Goal: Task Accomplishment & Management: Use online tool/utility

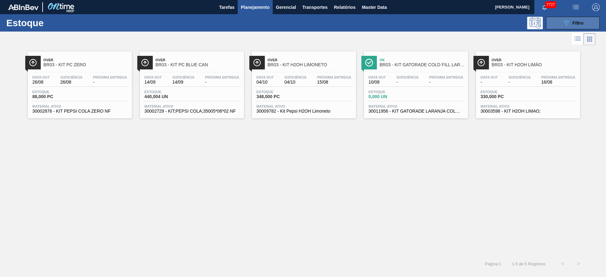
click at [566, 22] on icon "089F7B8B-B2A5-4AFE-B5C0-19BA573D28AC" at bounding box center [567, 23] width 8 height 8
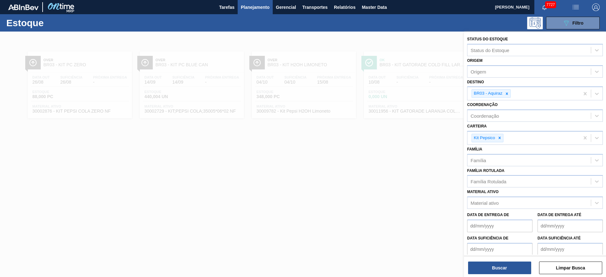
click at [560, 29] on div "Estoque 089F7B8B-B2A5-4AFE-B5C0-19BA573D28AC Filtro" at bounding box center [303, 22] width 606 height 17
click at [559, 25] on button "089F7B8B-B2A5-4AFE-B5C0-19BA573D28AC Filtro" at bounding box center [573, 23] width 54 height 13
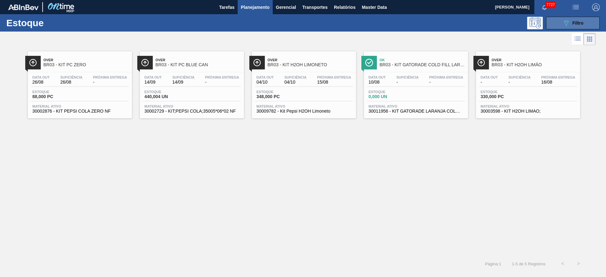
click at [565, 22] on icon "089F7B8B-B2A5-4AFE-B5C0-19BA573D28AC" at bounding box center [567, 23] width 8 height 8
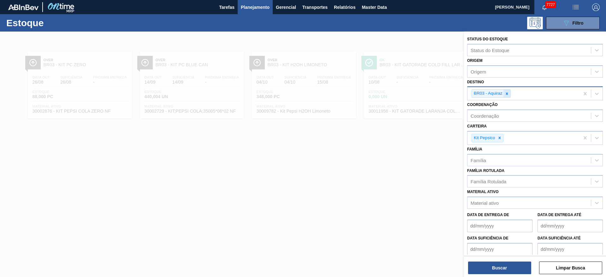
click at [506, 97] on div at bounding box center [507, 94] width 7 height 8
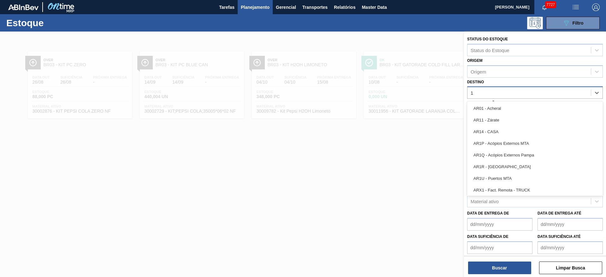
type input "12"
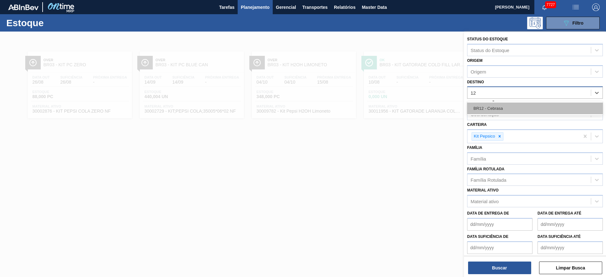
click at [504, 104] on div "BR12 - Cebrasa" at bounding box center [535, 109] width 136 height 12
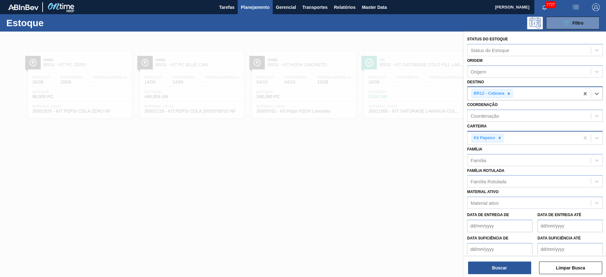
click at [499, 141] on div at bounding box center [499, 138] width 7 height 8
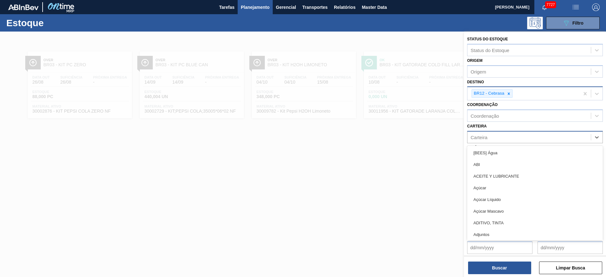
click at [499, 141] on div "Carteira" at bounding box center [529, 137] width 123 height 9
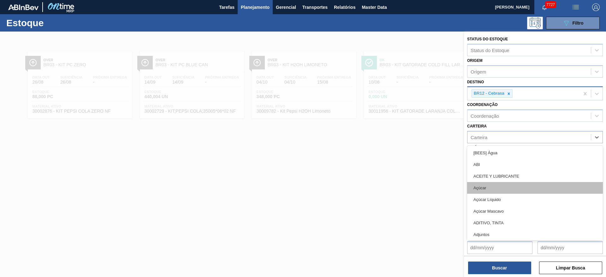
click at [492, 184] on div "Açúcar" at bounding box center [535, 188] width 136 height 12
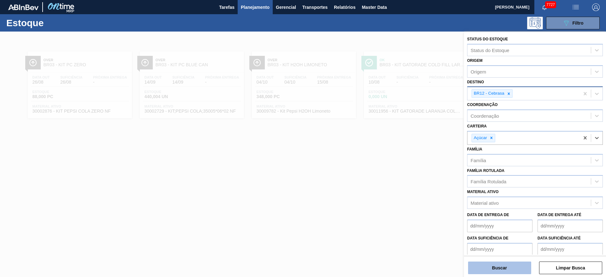
click at [499, 265] on button "Buscar" at bounding box center [499, 268] width 63 height 13
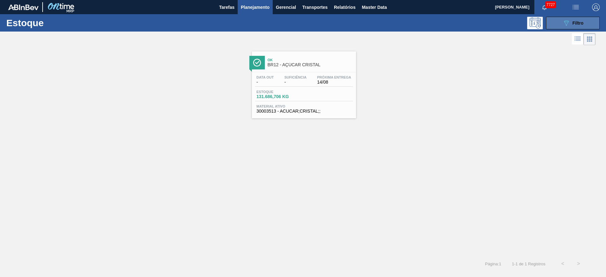
click at [581, 23] on span "Filtro" at bounding box center [578, 23] width 11 height 5
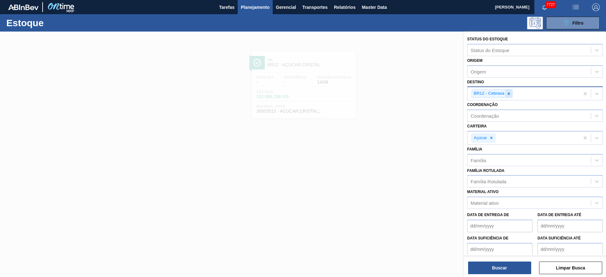
click at [508, 96] on icon at bounding box center [509, 94] width 4 height 4
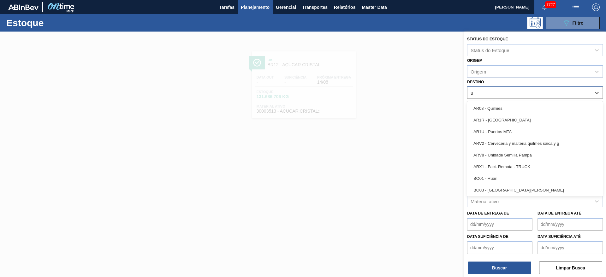
type input "ub"
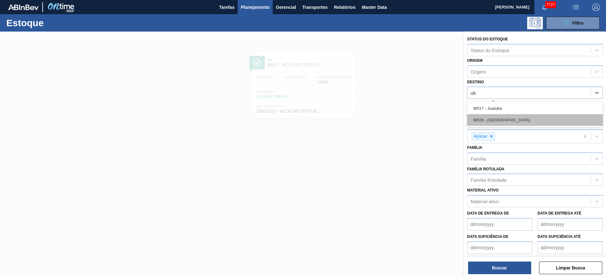
click at [507, 117] on div "BR26 - Uberlândia" at bounding box center [535, 120] width 136 height 12
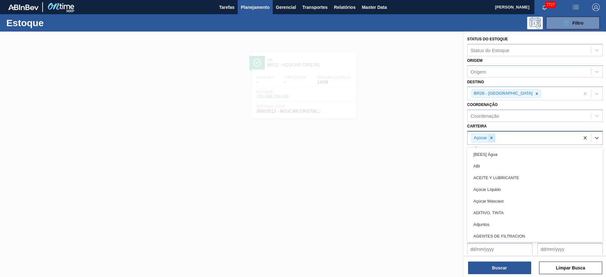
click at [488, 136] on div "Açúcar" at bounding box center [484, 138] width 24 height 9
click at [491, 136] on icon at bounding box center [491, 138] width 4 height 4
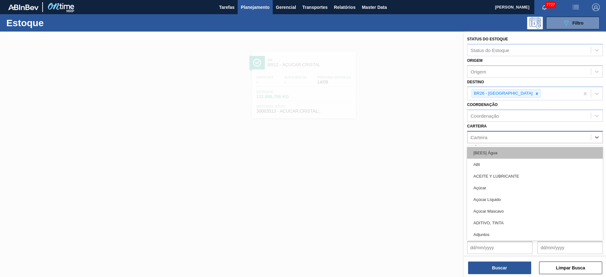
type input "ad"
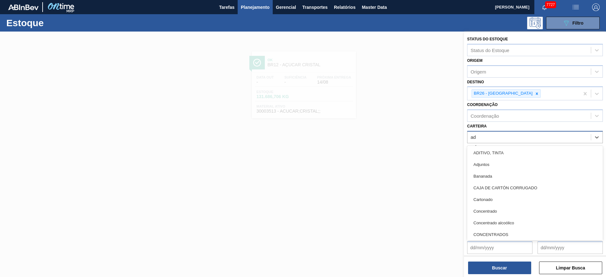
drag, startPoint x: 486, startPoint y: 168, endPoint x: 487, endPoint y: 201, distance: 32.9
click at [486, 168] on div "Adjuntos" at bounding box center [535, 165] width 136 height 12
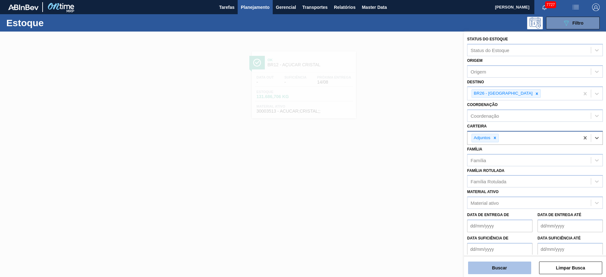
click at [504, 269] on button "Buscar" at bounding box center [499, 268] width 63 height 13
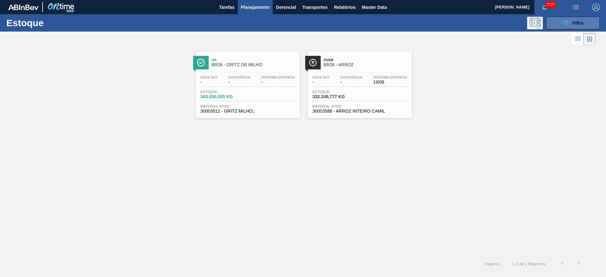
click at [563, 17] on button "089F7B8B-B2A5-4AFE-B5C0-19BA573D28AC Filtro" at bounding box center [573, 23] width 54 height 13
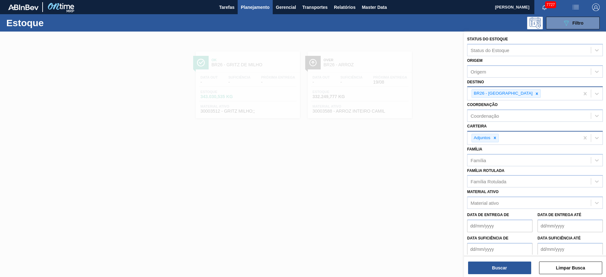
click at [534, 91] on div at bounding box center [537, 94] width 7 height 8
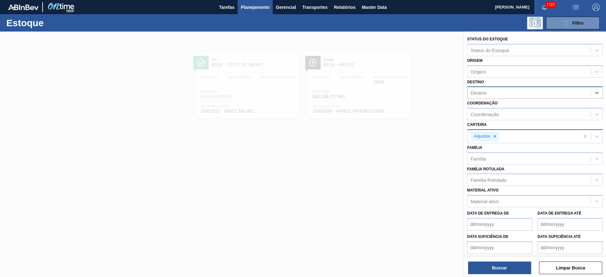
type input "8"
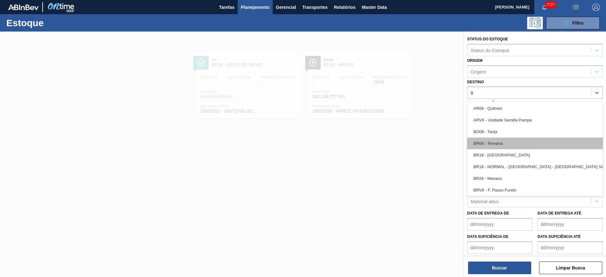
click at [500, 142] on div "BR08 - Teresina" at bounding box center [535, 144] width 136 height 12
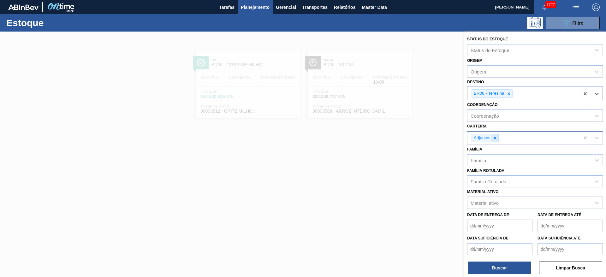
click at [493, 137] on icon at bounding box center [495, 138] width 4 height 4
click at [493, 137] on div "Carteira" at bounding box center [529, 137] width 123 height 9
type input "SUC"
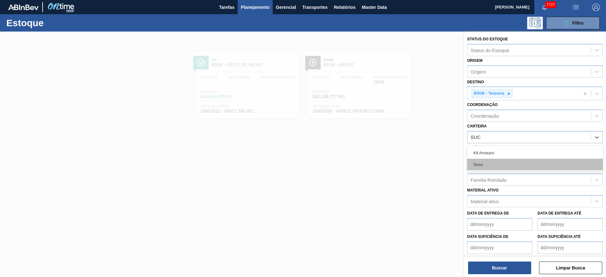
click at [491, 161] on div "Suco" at bounding box center [535, 165] width 136 height 12
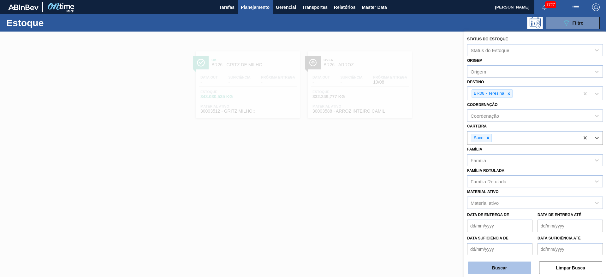
click at [495, 270] on button "Buscar" at bounding box center [499, 268] width 63 height 13
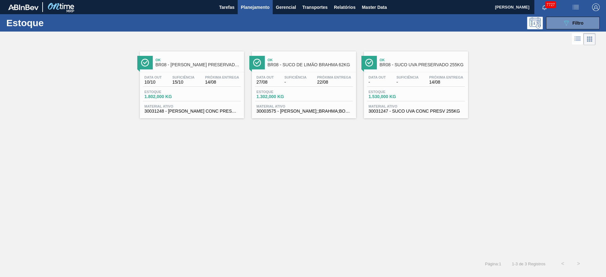
click at [583, 15] on div "Estoque 089F7B8B-B2A5-4AFE-B5C0-19BA573D28AC Filtro" at bounding box center [303, 22] width 606 height 17
click at [579, 21] on span "Filtro" at bounding box center [578, 23] width 11 height 5
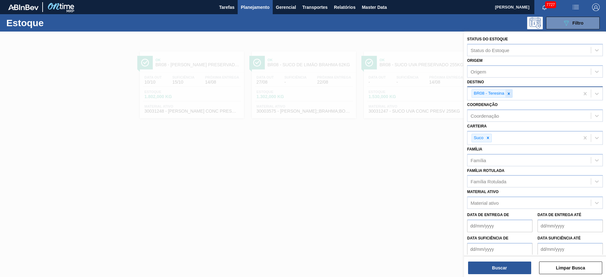
click at [511, 94] on div at bounding box center [509, 94] width 7 height 8
click at [254, 11] on button "Planejamento" at bounding box center [255, 7] width 35 height 14
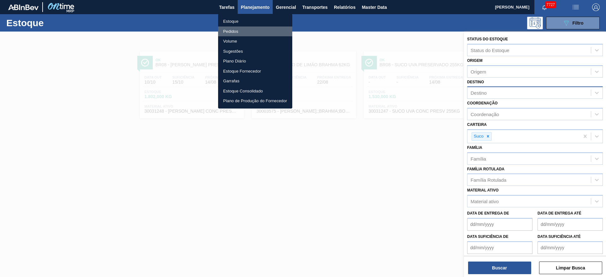
click at [258, 29] on li "Pedidos" at bounding box center [255, 32] width 74 height 10
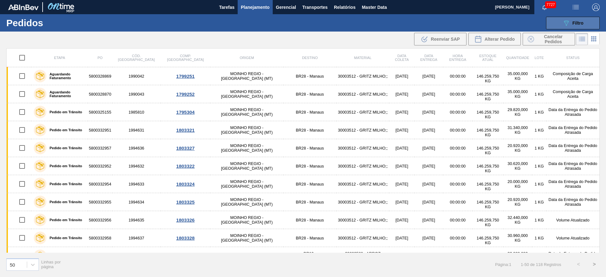
click at [584, 21] on button "089F7B8B-B2A5-4AFE-B5C0-19BA573D28AC Filtro" at bounding box center [573, 23] width 54 height 13
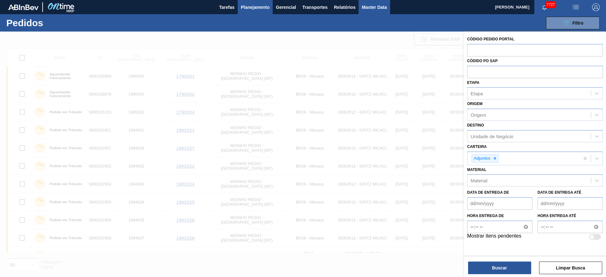
click at [363, 9] on span "Master Data" at bounding box center [374, 7] width 25 height 8
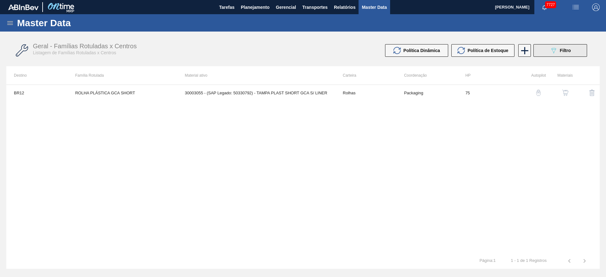
click at [556, 55] on button "089F7B8B-B2A5-4AFE-B5C0-19BA573D28AC Filtro" at bounding box center [561, 50] width 54 height 13
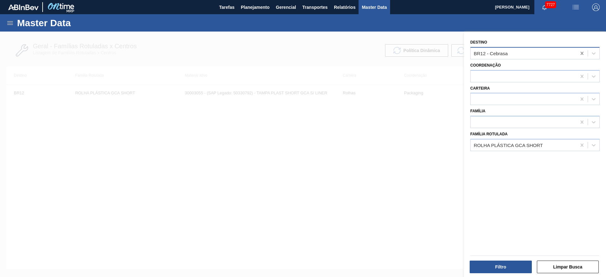
click at [579, 52] on icon at bounding box center [582, 53] width 6 height 6
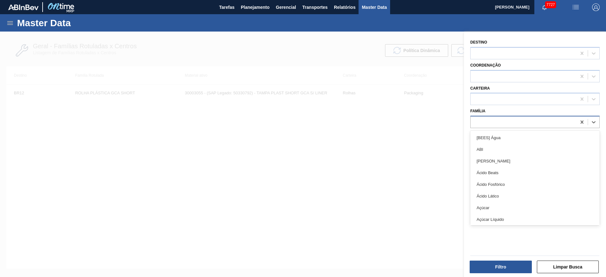
click at [514, 121] on div at bounding box center [524, 122] width 106 height 9
type input "b"
click at [503, 85] on div "Carteira" at bounding box center [534, 94] width 129 height 21
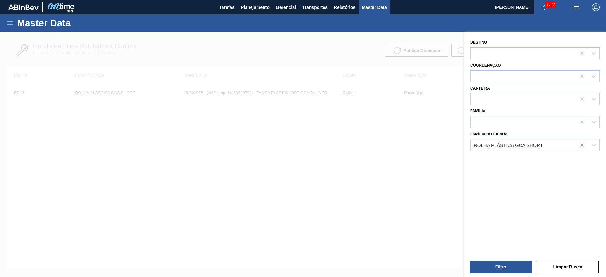
click at [581, 148] on div at bounding box center [582, 145] width 11 height 11
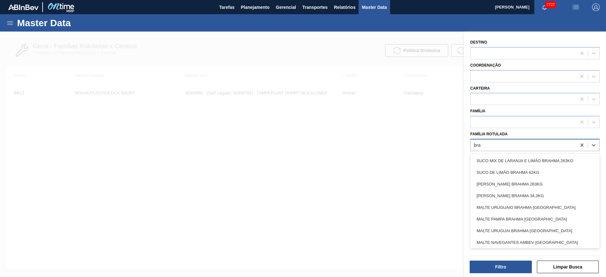
type Rotulada "brah"
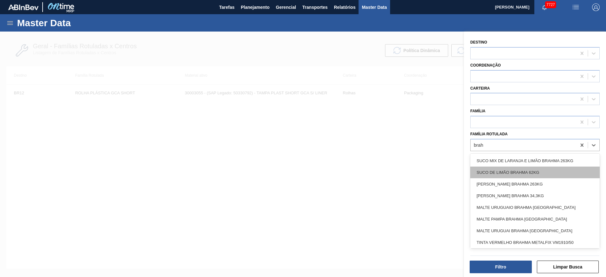
click at [509, 171] on div "SUCO DE LIMÃO BRAHMA 62KG" at bounding box center [534, 173] width 129 height 12
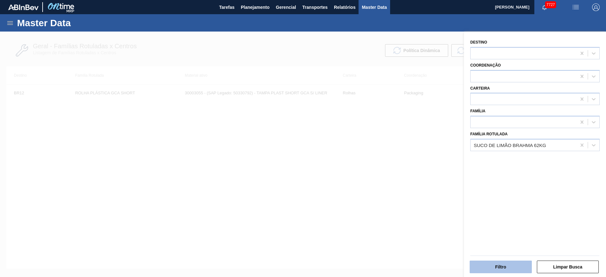
click at [501, 267] on button "Filtro" at bounding box center [501, 267] width 62 height 13
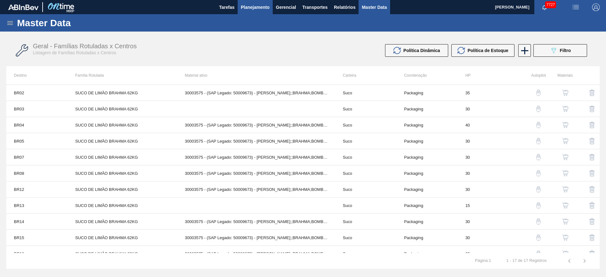
click at [258, 10] on span "Planejamento" at bounding box center [255, 7] width 29 height 8
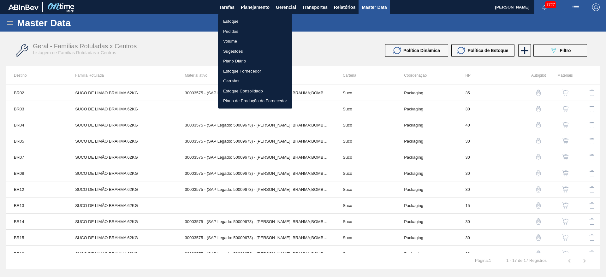
click at [253, 19] on li "Estoque" at bounding box center [255, 21] width 74 height 10
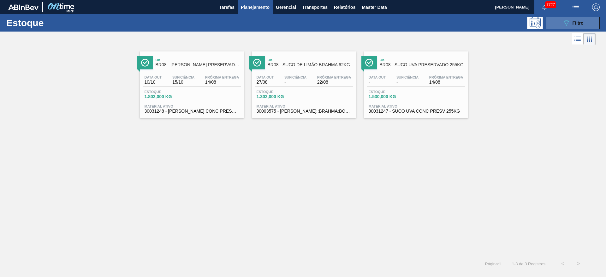
click at [563, 26] on icon "089F7B8B-B2A5-4AFE-B5C0-19BA573D28AC" at bounding box center [567, 23] width 8 height 8
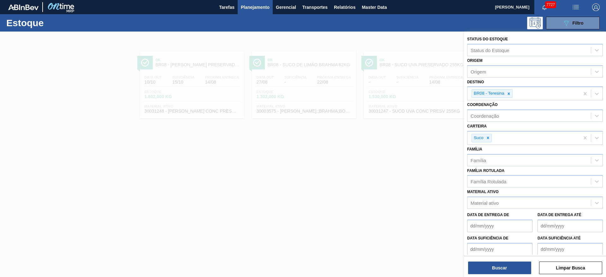
click at [367, 180] on div at bounding box center [303, 170] width 606 height 277
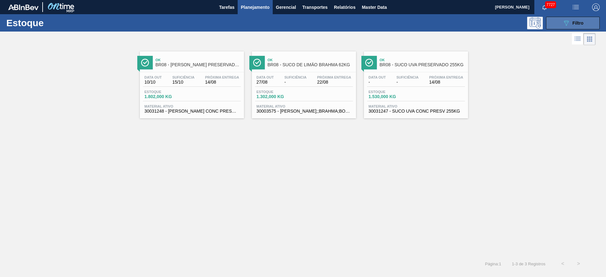
click at [564, 25] on icon "089F7B8B-B2A5-4AFE-B5C0-19BA573D28AC" at bounding box center [567, 23] width 8 height 8
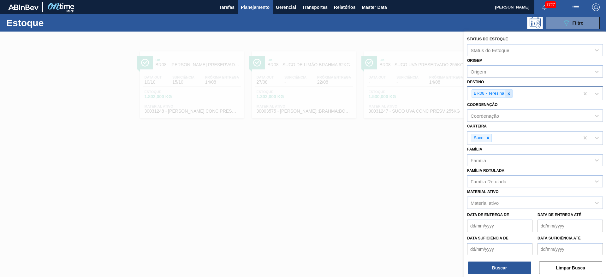
click at [508, 97] on div at bounding box center [509, 94] width 7 height 8
type input "4"
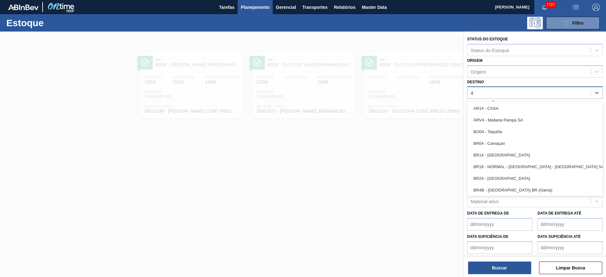
click at [502, 145] on div "BR04 - Camaçari" at bounding box center [535, 144] width 136 height 12
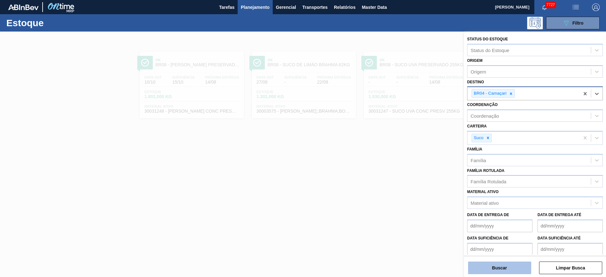
click at [491, 266] on button "Buscar" at bounding box center [499, 268] width 63 height 13
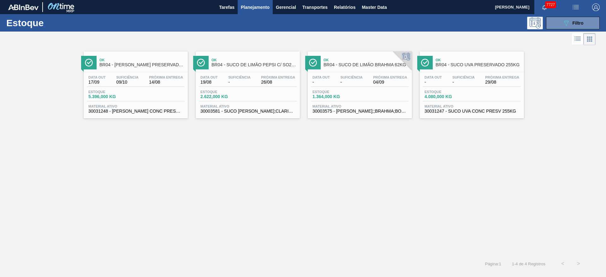
click at [577, 3] on button "button" at bounding box center [576, 7] width 20 height 14
click at [565, 25] on li "Pedido Contingência" at bounding box center [572, 22] width 58 height 11
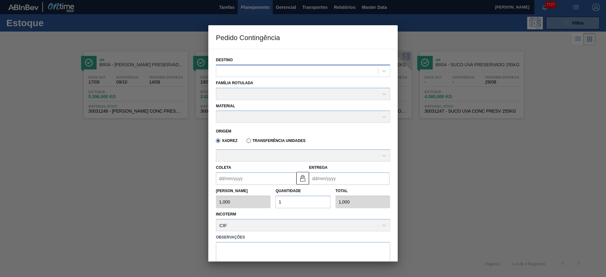
click at [272, 69] on div at bounding box center [297, 70] width 162 height 9
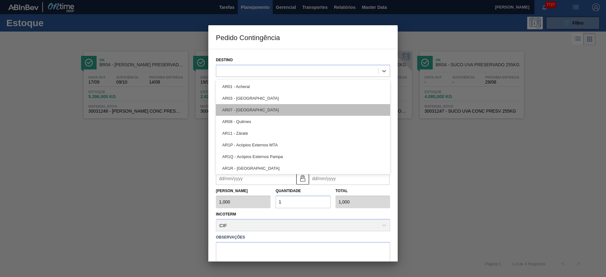
type input "8"
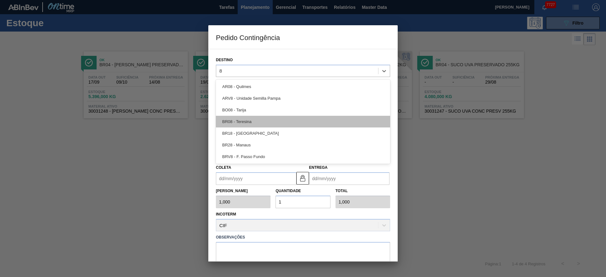
click at [257, 118] on div "BR08 - Teresina" at bounding box center [303, 122] width 174 height 12
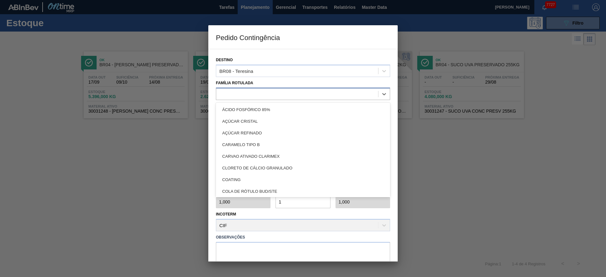
click at [250, 98] on div at bounding box center [297, 93] width 162 height 9
type Rotulada "nt"
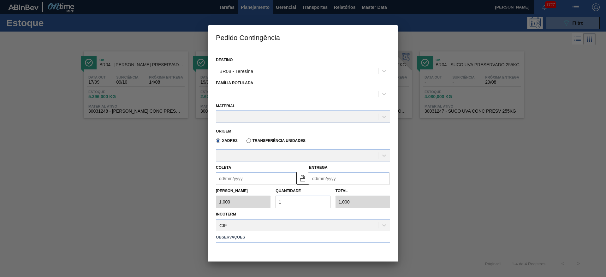
click at [285, 82] on div "Família Rotulada" at bounding box center [303, 89] width 174 height 21
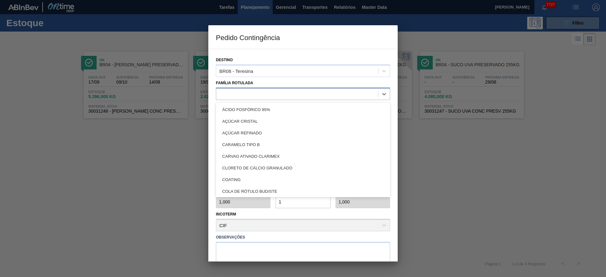
click at [270, 99] on div at bounding box center [303, 94] width 174 height 12
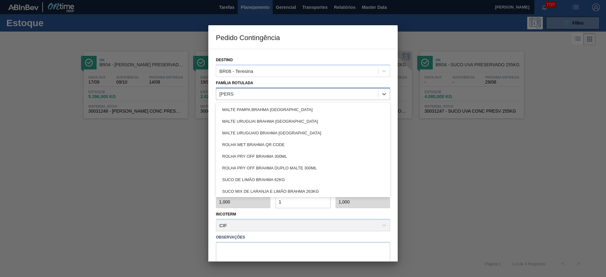
type Rotulada "brahma"
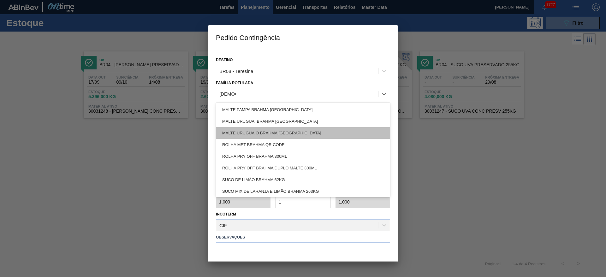
scroll to position [1, 0]
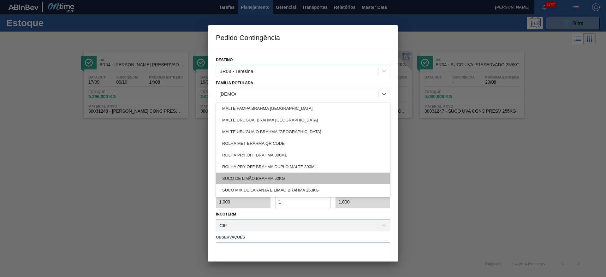
click at [299, 175] on div "SUCO DE LIMÃO BRAHMA 62KG" at bounding box center [303, 179] width 174 height 12
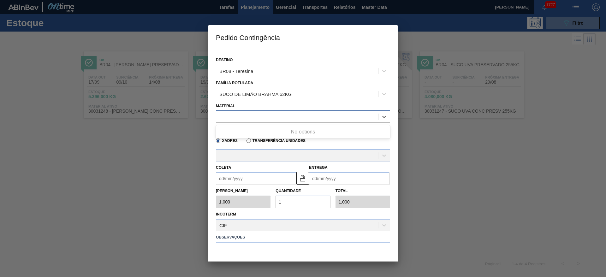
click at [248, 120] on div at bounding box center [297, 116] width 162 height 9
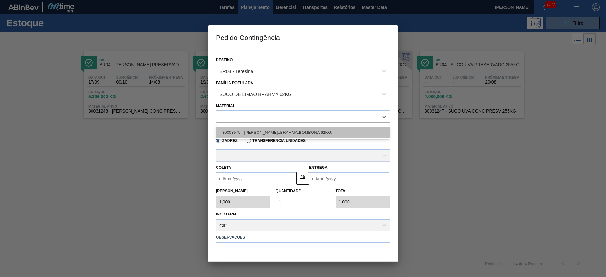
click at [250, 131] on div "30003575 - [PERSON_NAME];;BRAHMA;BOMBONA 62KG;" at bounding box center [303, 133] width 174 height 12
type input "62,000"
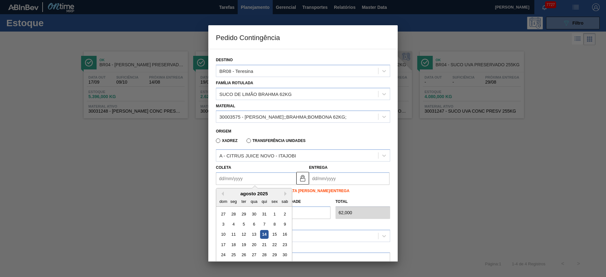
click at [235, 173] on input "Coleta" at bounding box center [256, 178] width 81 height 13
click at [277, 234] on div "15" at bounding box center [274, 234] width 9 height 9
type input "[DATE]"
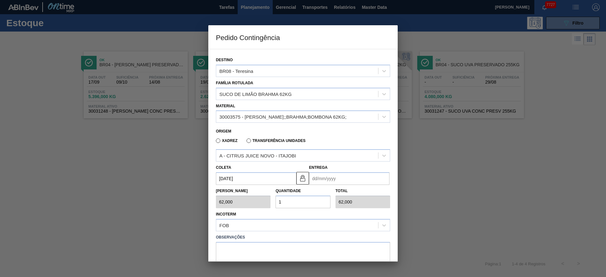
click at [320, 182] on input "Entrega" at bounding box center [349, 178] width 81 height 13
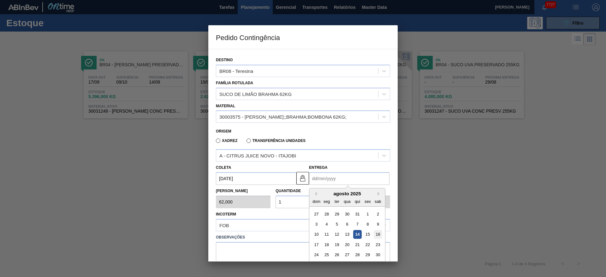
click at [377, 233] on div "16" at bounding box center [378, 234] width 9 height 9
type input "[DATE]"
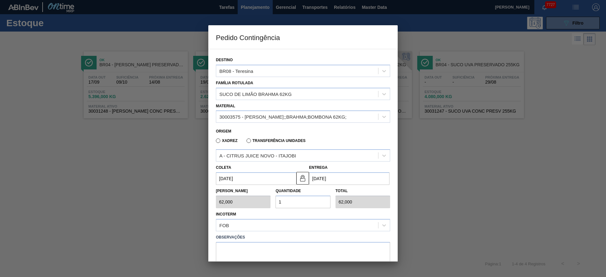
click at [259, 200] on div "Tam Lote 62,000 Quantidade 1 Total 62,000" at bounding box center [302, 196] width 179 height 23
click at [308, 206] on input "1" at bounding box center [303, 202] width 55 height 13
click at [304, 206] on input "1" at bounding box center [303, 202] width 55 height 13
type input "3"
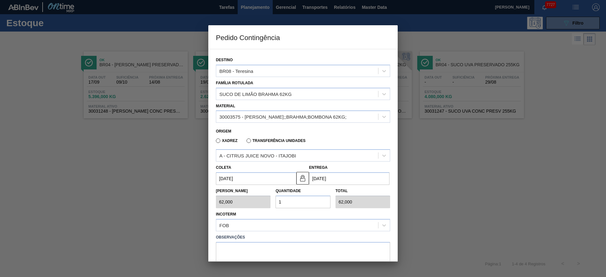
type input "186,000"
type input "30"
type input "1.860,000"
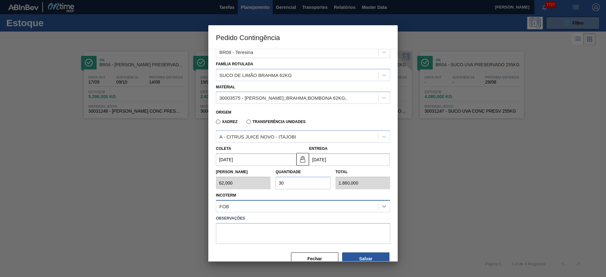
scroll to position [33, 0]
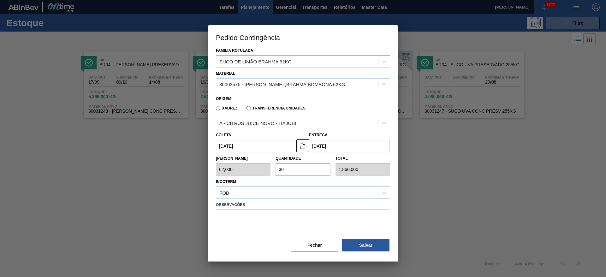
type input "30"
click at [317, 224] on textarea at bounding box center [303, 220] width 174 height 21
type textarea "."
click at [360, 241] on button "Salvar" at bounding box center [365, 245] width 47 height 13
type input "1,000"
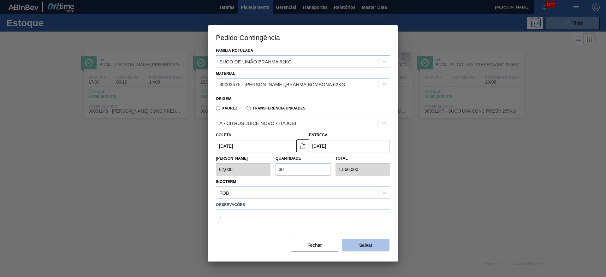
type input "1"
type input "1,000"
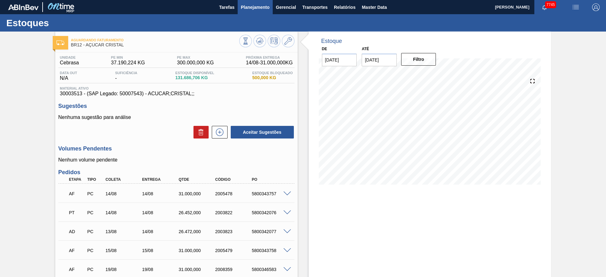
click at [247, 12] on button "Planejamento" at bounding box center [255, 7] width 35 height 14
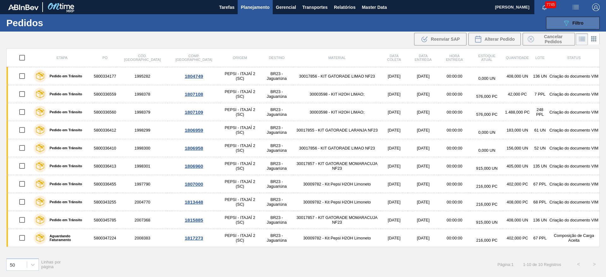
click at [565, 22] on icon "089F7B8B-B2A5-4AFE-B5C0-19BA573D28AC" at bounding box center [567, 23] width 8 height 8
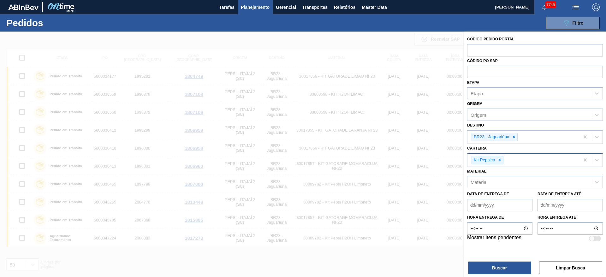
drag, startPoint x: 516, startPoint y: 139, endPoint x: 513, endPoint y: 156, distance: 17.7
click at [517, 139] on div at bounding box center [514, 137] width 7 height 8
click at [500, 158] on icon at bounding box center [500, 159] width 2 height 2
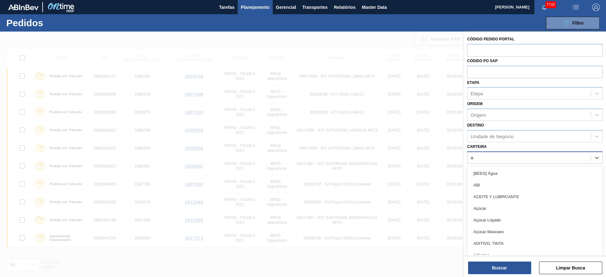
type input "ad"
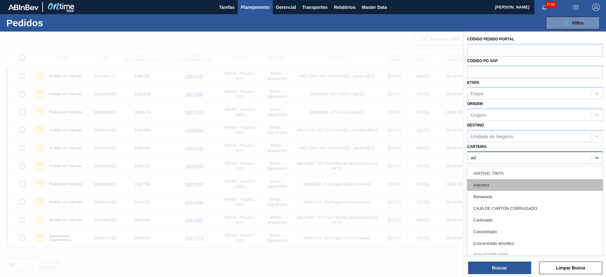
click at [499, 189] on div "Adjuntos" at bounding box center [535, 185] width 136 height 12
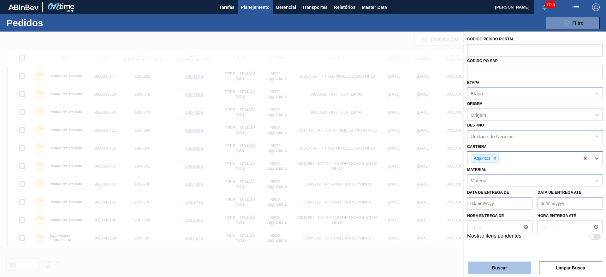
click at [502, 268] on button "Buscar" at bounding box center [499, 268] width 63 height 13
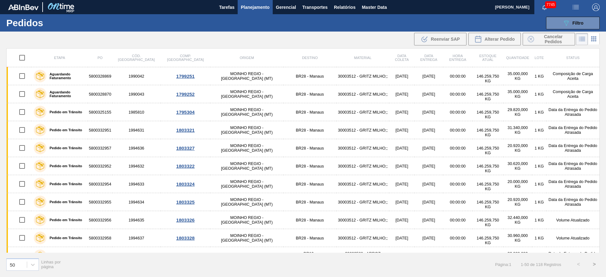
click at [247, 9] on span "Planejamento" at bounding box center [255, 7] width 29 height 8
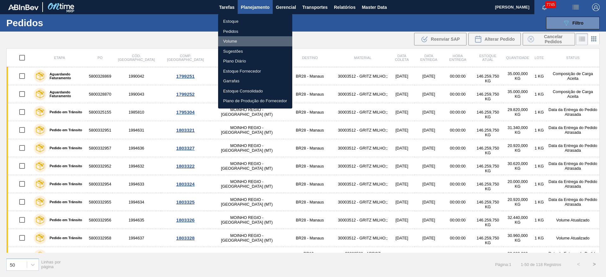
click at [246, 39] on li "Volume" at bounding box center [255, 41] width 74 height 10
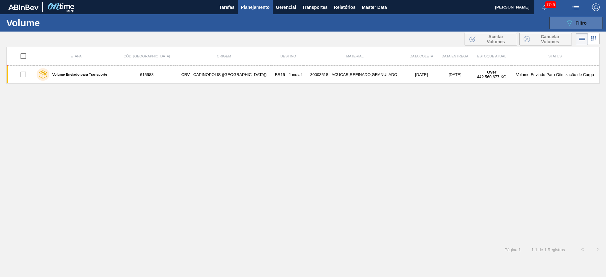
click at [570, 18] on button "089F7B8B-B2A5-4AFE-B5C0-19BA573D28AC Filtro" at bounding box center [576, 23] width 54 height 13
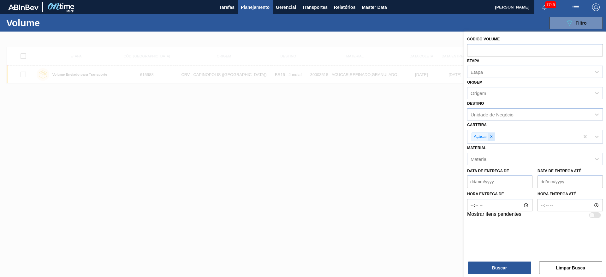
click at [492, 141] on div at bounding box center [491, 137] width 7 height 8
type input "ad"
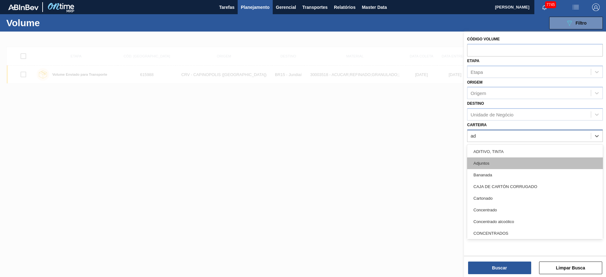
click at [494, 161] on div "Adjuntos" at bounding box center [535, 164] width 136 height 12
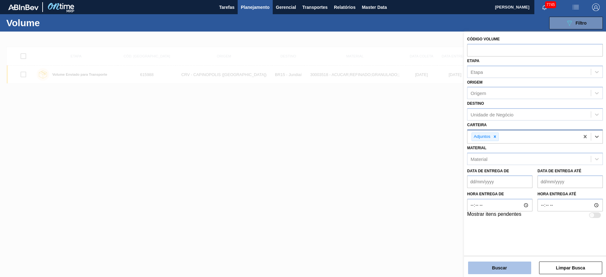
click at [502, 267] on button "Buscar" at bounding box center [499, 268] width 63 height 13
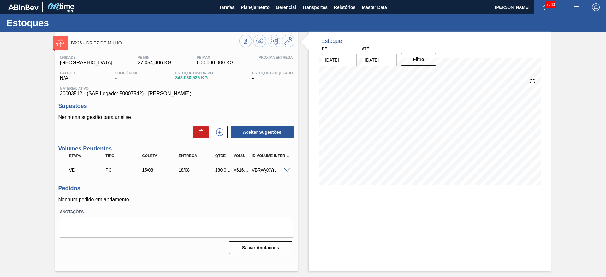
click at [234, 171] on div "V616015" at bounding box center [241, 170] width 19 height 5
copy div "V616015"
click at [287, 170] on span at bounding box center [288, 170] width 8 height 5
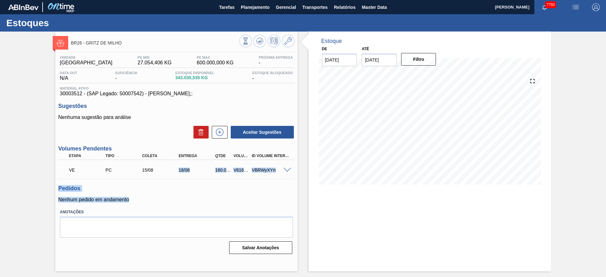
drag, startPoint x: 198, startPoint y: 170, endPoint x: 273, endPoint y: 182, distance: 75.9
click at [301, 192] on div "BR26 - GRITZ DE MILHO Unidade Uberlândia PE MIN 27.054,406 KG PE MAX 600.000,00…" at bounding box center [303, 152] width 606 height 240
click at [198, 198] on p "Nenhum pedido em andamento" at bounding box center [176, 200] width 236 height 6
click at [221, 198] on p "Nenhum pedido em andamento" at bounding box center [176, 200] width 236 height 6
click at [280, 171] on div "VBRWyXYrt" at bounding box center [270, 170] width 41 height 5
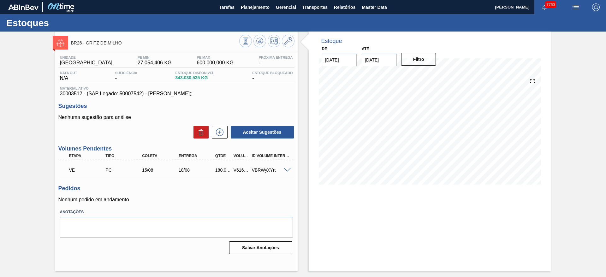
click at [289, 171] on span at bounding box center [288, 170] width 8 height 5
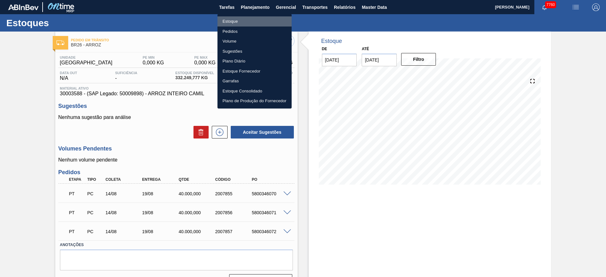
click at [245, 18] on li "Estoque" at bounding box center [255, 21] width 74 height 10
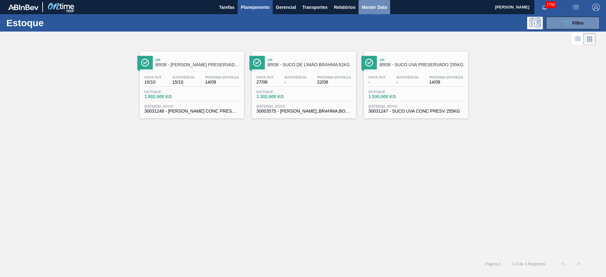
click at [368, 6] on span "Master Data" at bounding box center [374, 7] width 25 height 8
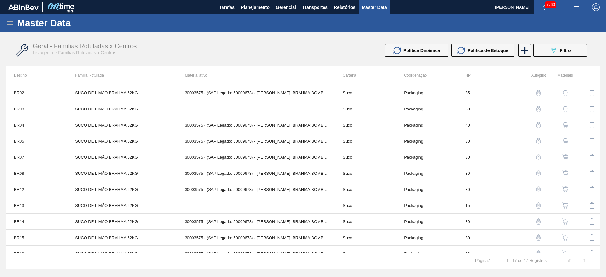
click at [9, 21] on icon at bounding box center [10, 23] width 6 height 4
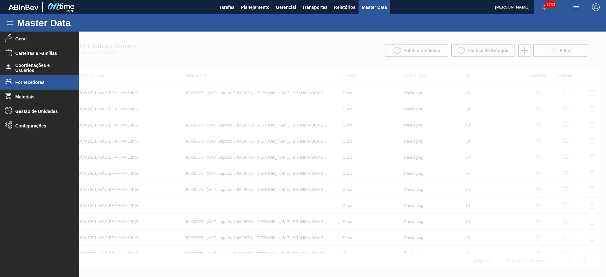
click at [21, 80] on span "Fornecedores" at bounding box center [41, 82] width 52 height 5
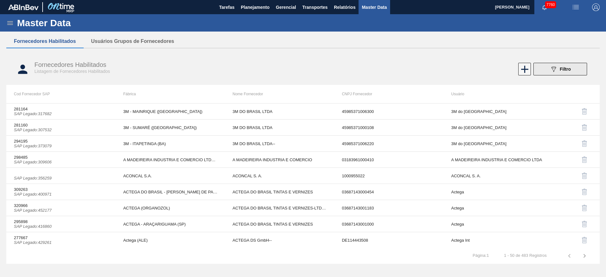
click at [556, 65] on icon "089F7B8B-B2A5-4AFE-B5C0-19BA573D28AC" at bounding box center [554, 69] width 8 height 8
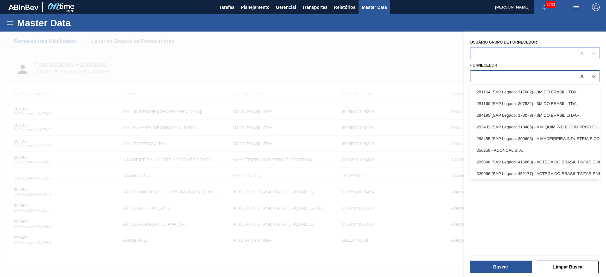
click at [500, 76] on div at bounding box center [524, 76] width 106 height 9
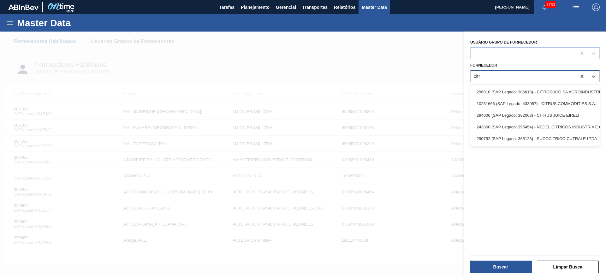
type input "citru"
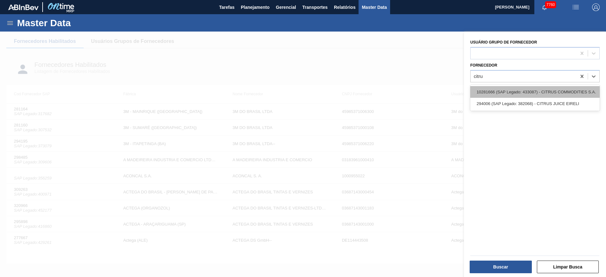
click at [504, 93] on div "10281666 (SAP Legado: 433087) - CITRUS COMMODITIES S.A." at bounding box center [534, 92] width 129 height 12
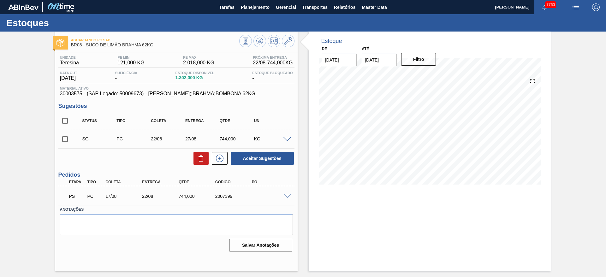
click at [287, 199] on div "PS PC 17/08 22/08 744,000 2007399" at bounding box center [176, 196] width 236 height 16
click at [287, 198] on span at bounding box center [288, 196] width 8 height 5
click at [287, 194] on span at bounding box center [288, 196] width 8 height 5
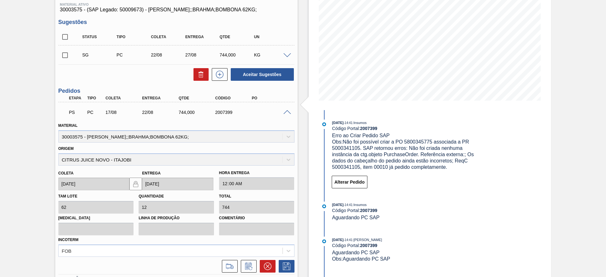
scroll to position [95, 0]
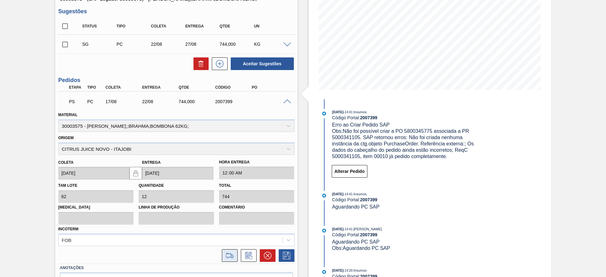
click at [231, 253] on icon at bounding box center [230, 256] width 10 height 8
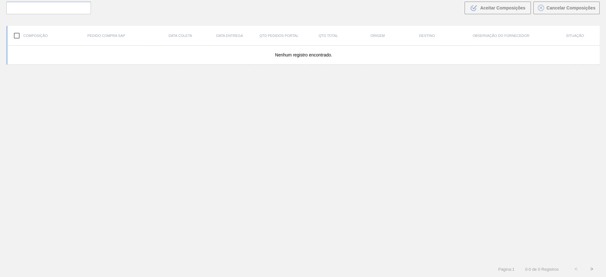
scroll to position [45, 0]
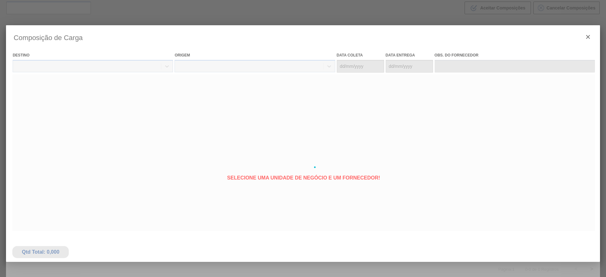
type coleta "[DATE]"
type entrega "[DATE]"
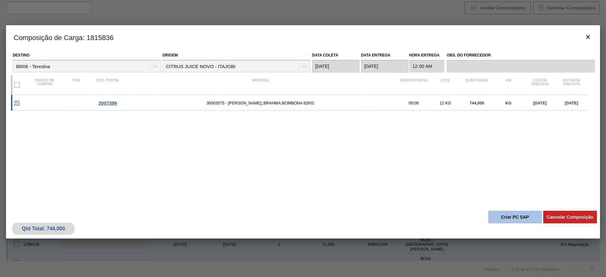
click at [518, 220] on button "Criar PC SAP" at bounding box center [515, 217] width 54 height 13
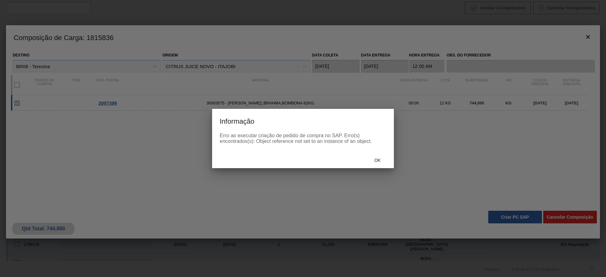
click at [384, 166] on div "Ok" at bounding box center [303, 160] width 182 height 16
click at [381, 165] on div "Ok" at bounding box center [378, 160] width 28 height 12
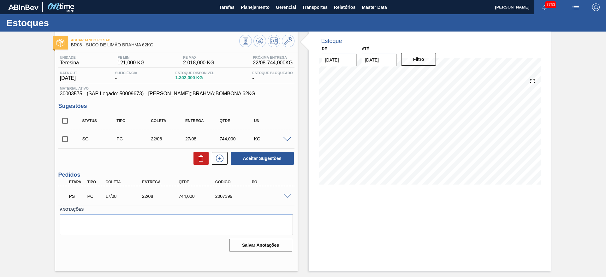
click at [281, 199] on div "PS PC 17/08 22/08 744,000 2007399" at bounding box center [174, 195] width 219 height 13
click at [285, 197] on span at bounding box center [288, 196] width 8 height 5
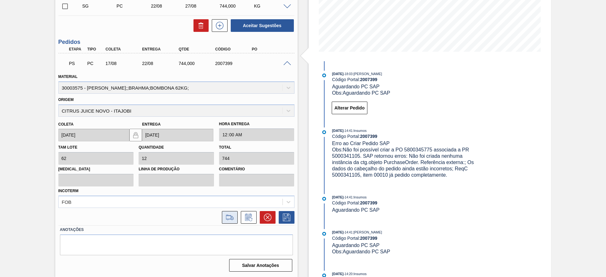
click at [233, 219] on icon at bounding box center [230, 218] width 10 height 8
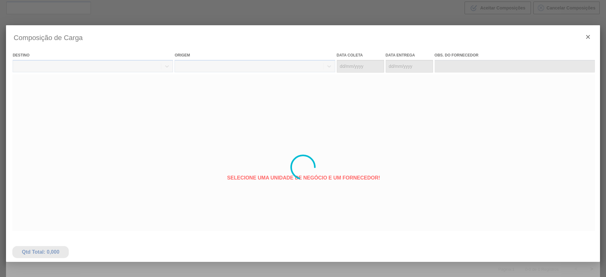
type coleta "[DATE]"
type entrega "[DATE]"
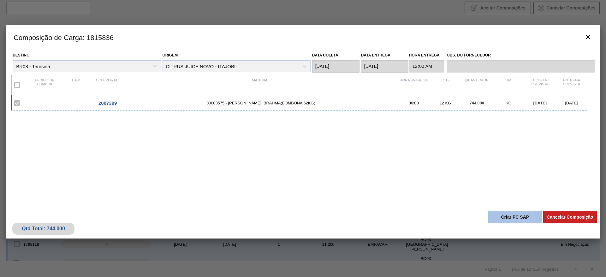
click at [499, 221] on button "Criar PC SAP" at bounding box center [515, 217] width 54 height 13
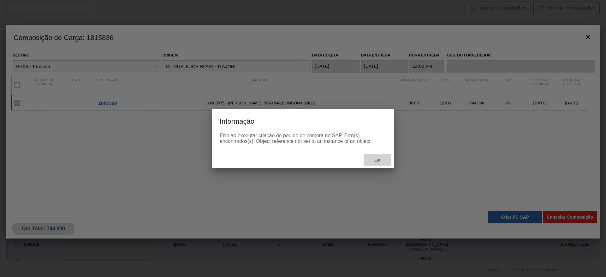
click at [381, 159] on span "Ok" at bounding box center [377, 160] width 16 height 5
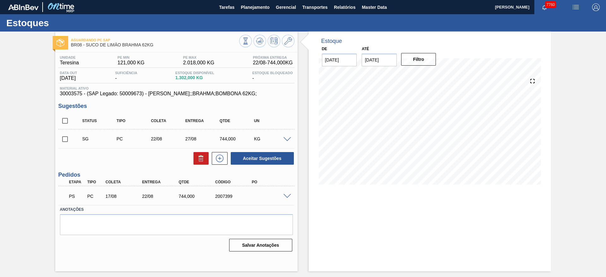
click at [286, 195] on span at bounding box center [288, 196] width 8 height 5
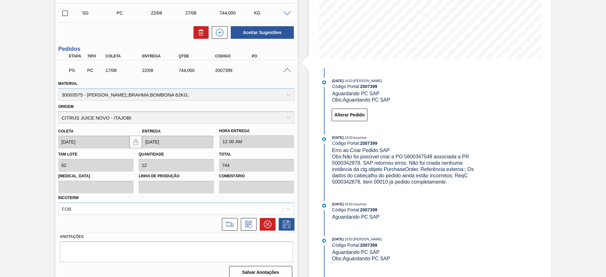
scroll to position [133, 0]
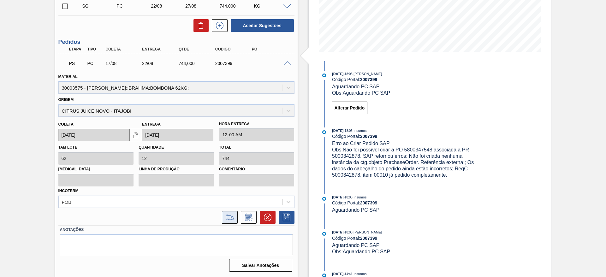
click at [228, 222] on button at bounding box center [230, 217] width 16 height 13
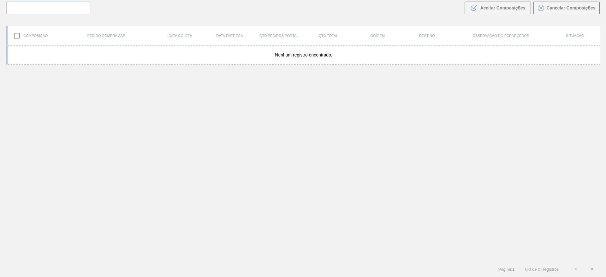
scroll to position [45, 0]
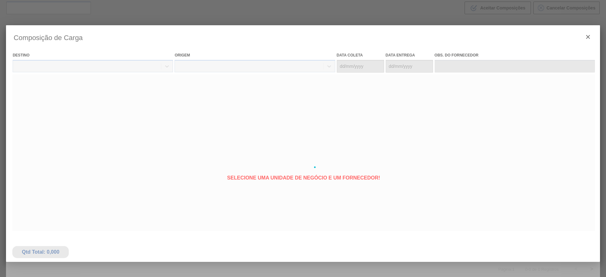
type coleta "[DATE]"
type entrega "[DATE]"
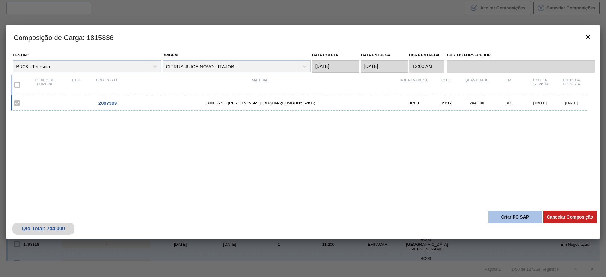
click at [505, 212] on button "Criar PC SAP" at bounding box center [515, 217] width 54 height 13
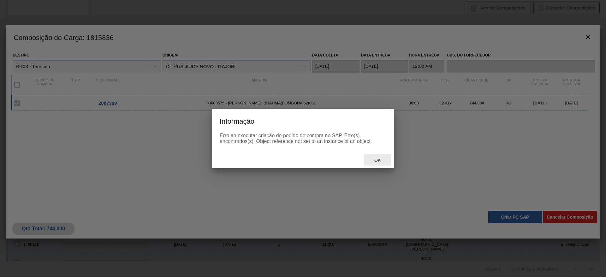
click at [380, 159] on span "Ok" at bounding box center [377, 160] width 16 height 5
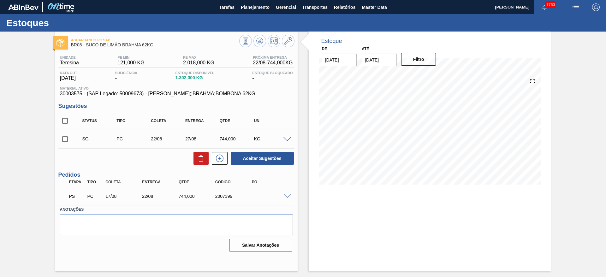
click at [285, 200] on div "PS PC 17/08 22/08 744,000 2007399" at bounding box center [176, 196] width 236 height 16
click at [286, 197] on span at bounding box center [288, 196] width 8 height 5
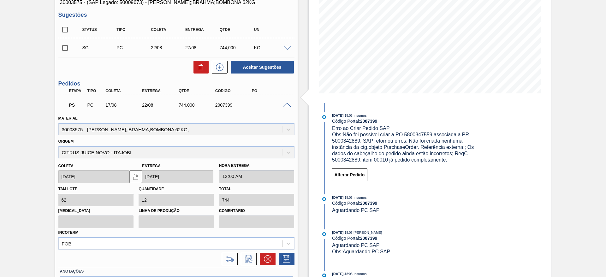
scroll to position [95, 0]
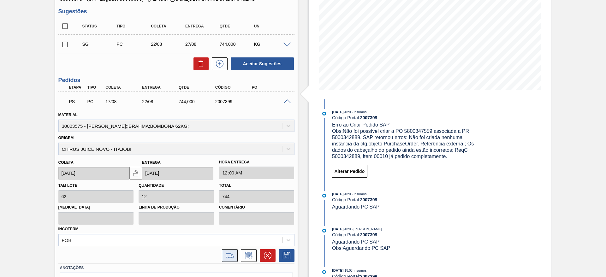
click at [228, 255] on icon at bounding box center [230, 256] width 10 height 8
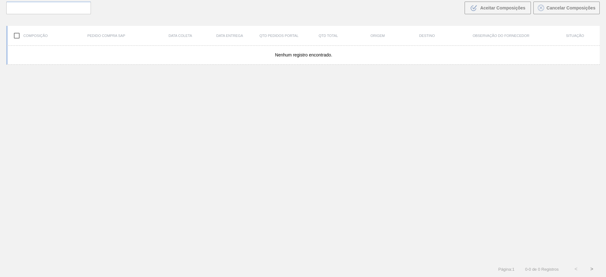
scroll to position [45, 0]
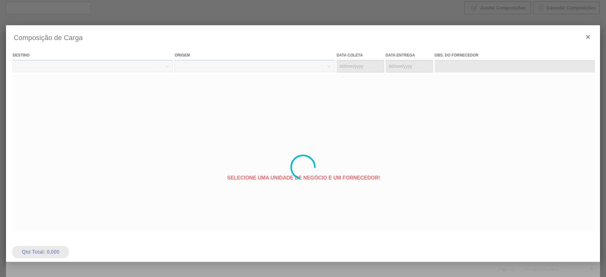
type coleta "[DATE]"
type entrega "[DATE]"
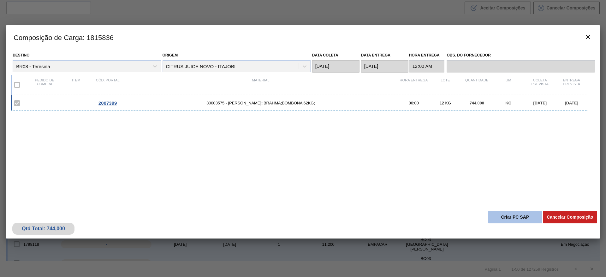
click at [505, 218] on button "Criar PC SAP" at bounding box center [515, 217] width 54 height 13
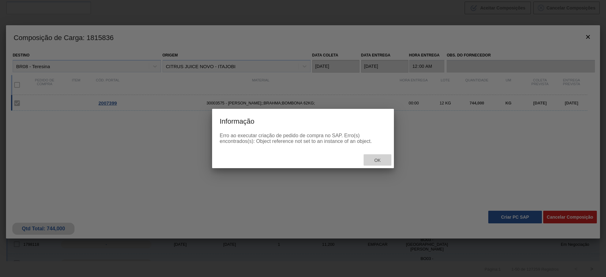
click at [370, 155] on div "Ok" at bounding box center [378, 160] width 28 height 12
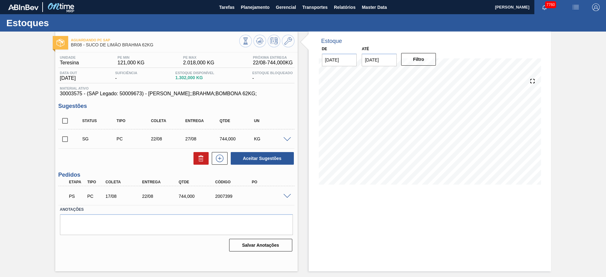
drag, startPoint x: 288, startPoint y: 192, endPoint x: 290, endPoint y: 199, distance: 7.8
click at [290, 199] on div "PS PC 17/08 22/08 744,000 2007399" at bounding box center [176, 196] width 236 height 16
drag, startPoint x: 290, startPoint y: 199, endPoint x: 288, endPoint y: 195, distance: 5.1
click at [289, 199] on div "PS PC 17/08 22/08 744,000 2007399" at bounding box center [176, 196] width 236 height 16
click at [288, 194] on span at bounding box center [288, 196] width 8 height 5
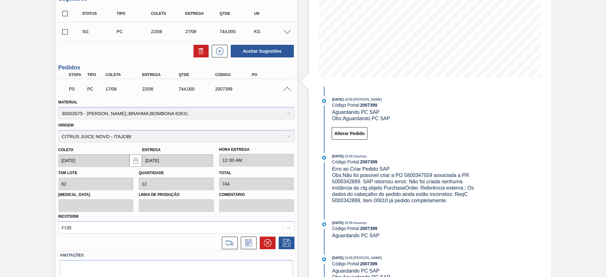
scroll to position [133, 0]
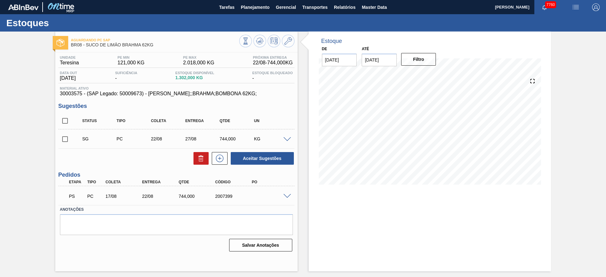
click at [294, 199] on div "PS PC 17/08 22/08 744,000 2007399" at bounding box center [176, 196] width 236 height 16
click at [289, 199] on div "PS PC 17/08 22/08 744,000 2007399" at bounding box center [176, 196] width 236 height 16
click at [288, 196] on span at bounding box center [288, 196] width 8 height 5
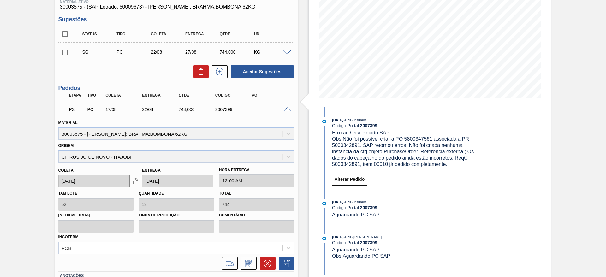
scroll to position [133, 0]
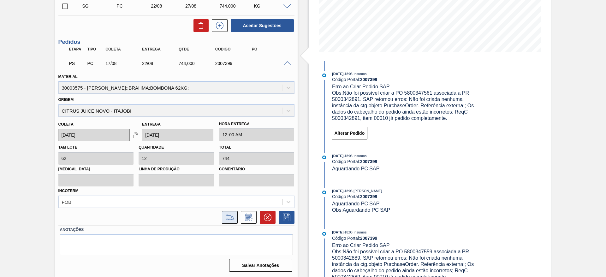
click at [225, 222] on button at bounding box center [230, 217] width 16 height 13
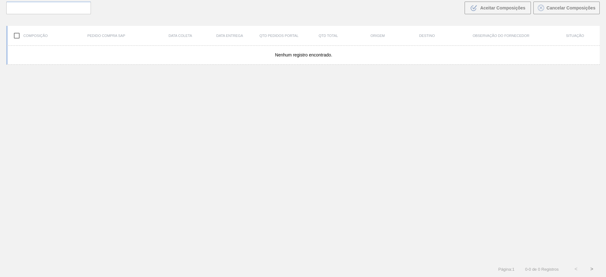
scroll to position [45, 0]
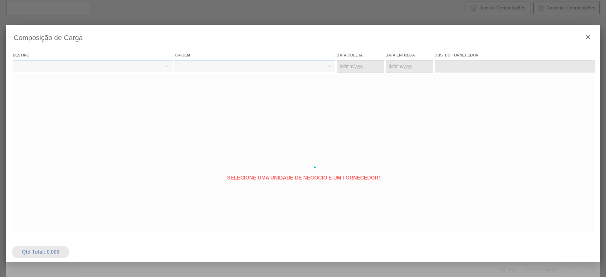
type coleta "[DATE]"
type entrega "[DATE]"
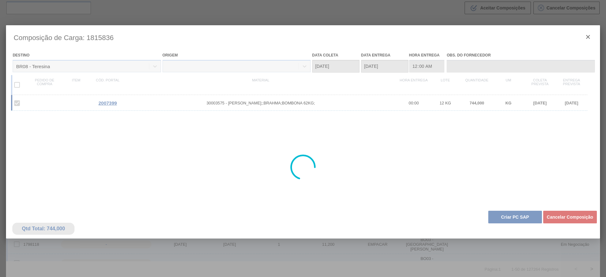
click at [511, 215] on div at bounding box center [303, 167] width 594 height 284
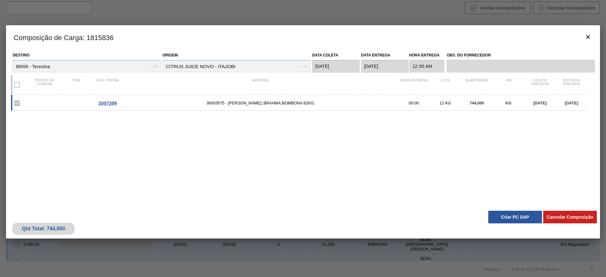
click at [511, 215] on button "Criar PC SAP" at bounding box center [515, 217] width 54 height 13
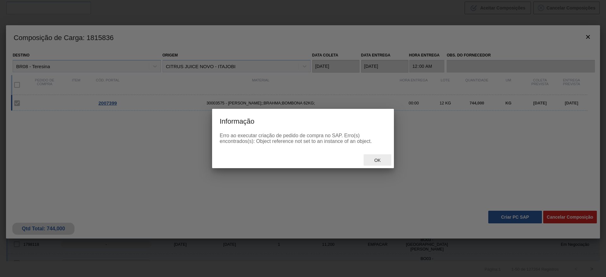
click at [379, 161] on span "Ok" at bounding box center [377, 160] width 16 height 5
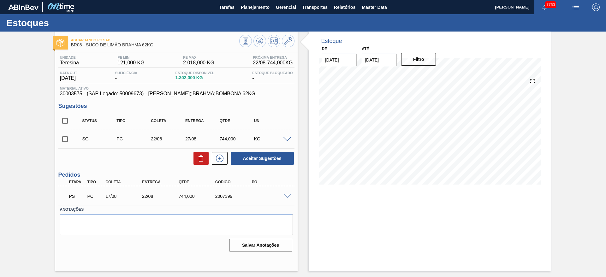
click at [285, 194] on span at bounding box center [288, 196] width 8 height 5
click at [289, 195] on span at bounding box center [288, 196] width 8 height 5
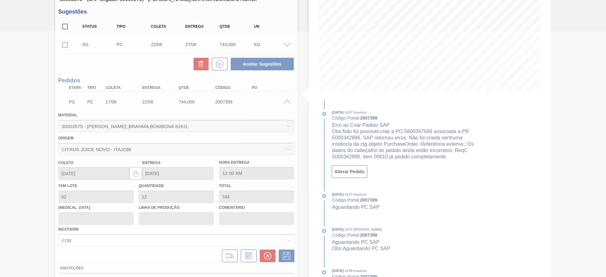
scroll to position [96, 0]
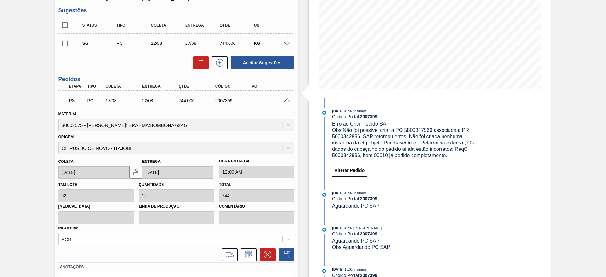
click at [284, 102] on span at bounding box center [288, 101] width 8 height 5
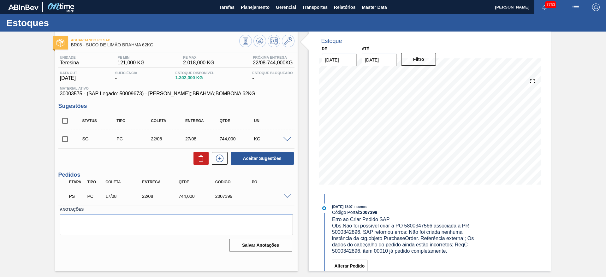
scroll to position [0, 0]
click at [288, 137] on div at bounding box center [288, 139] width 13 height 5
click at [284, 139] on span at bounding box center [288, 139] width 8 height 5
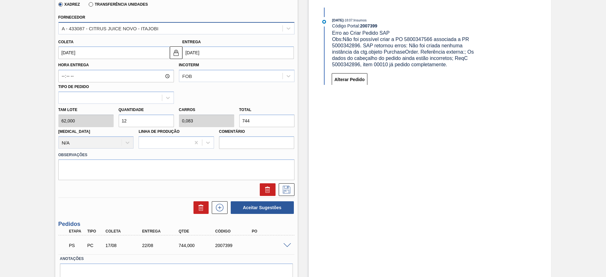
scroll to position [216, 0]
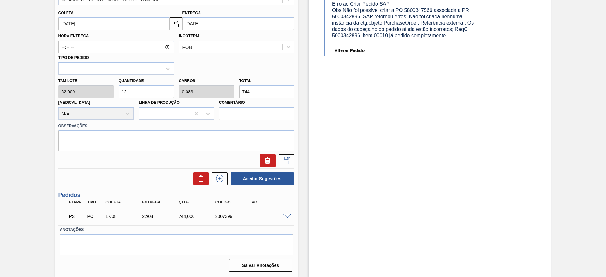
click at [289, 215] on span at bounding box center [288, 216] width 8 height 5
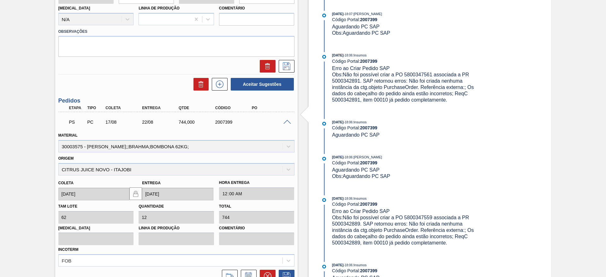
scroll to position [369, 0]
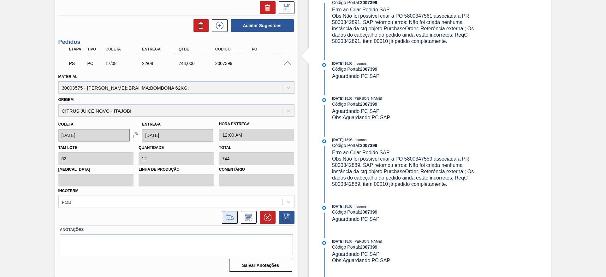
click at [234, 219] on icon at bounding box center [230, 218] width 10 height 8
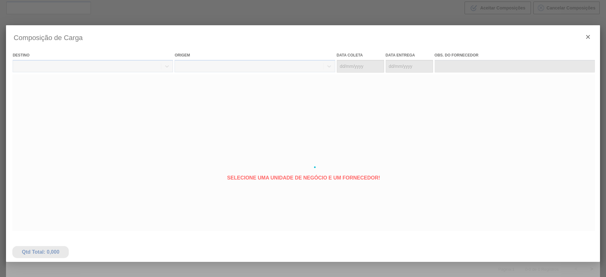
type coleta "[DATE]"
type entrega "[DATE]"
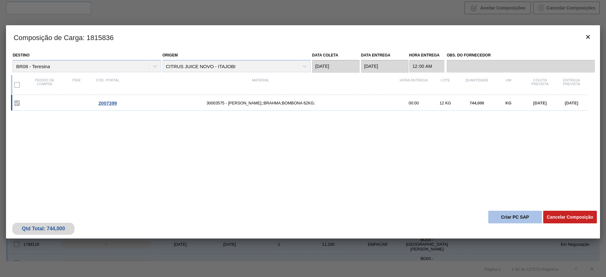
click at [502, 218] on button "Criar PC SAP" at bounding box center [515, 217] width 54 height 13
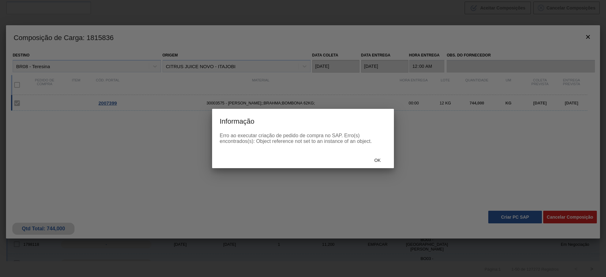
click at [380, 167] on div "Ok" at bounding box center [303, 160] width 182 height 16
click at [380, 163] on div "Ok" at bounding box center [378, 160] width 28 height 12
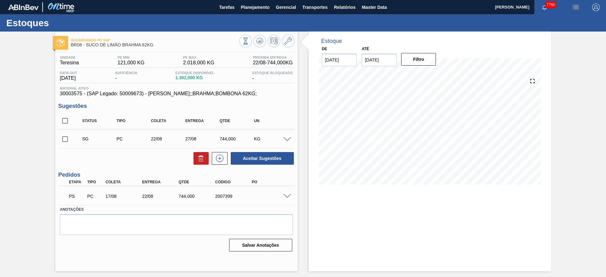
click at [286, 194] on span at bounding box center [288, 196] width 8 height 5
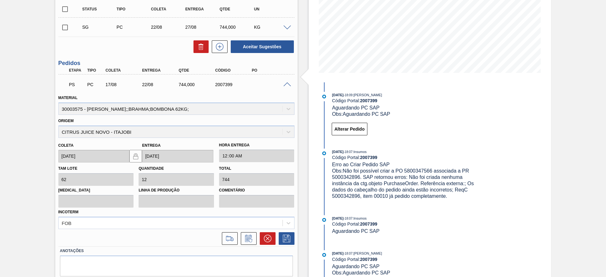
scroll to position [133, 0]
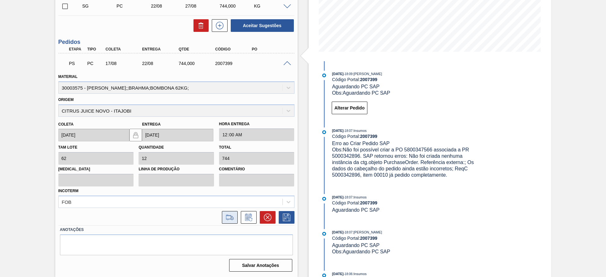
click at [231, 219] on icon at bounding box center [230, 220] width 6 height 2
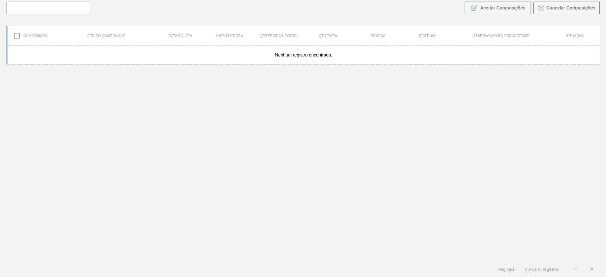
scroll to position [45, 0]
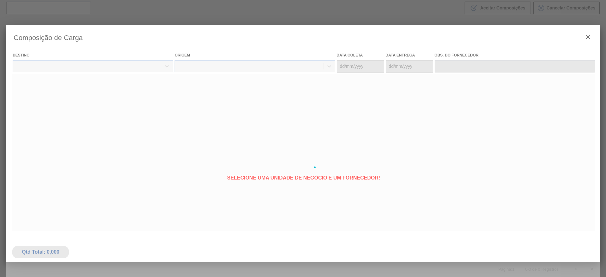
type coleta "[DATE]"
type entrega "[DATE]"
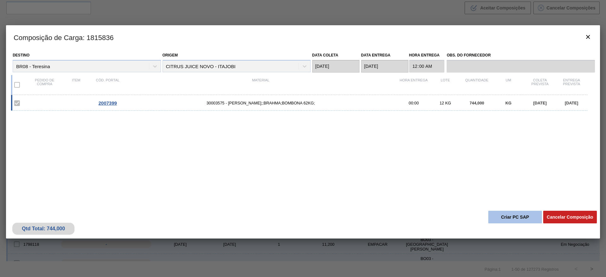
click at [506, 218] on button "Criar PC SAP" at bounding box center [515, 217] width 54 height 13
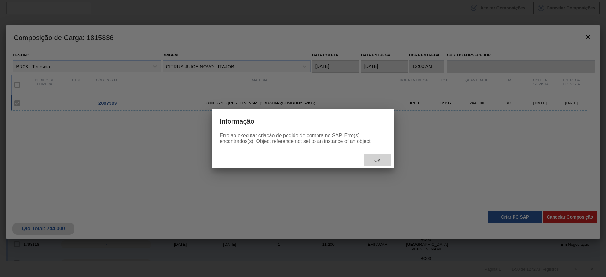
click at [376, 159] on span "Ok" at bounding box center [377, 160] width 16 height 5
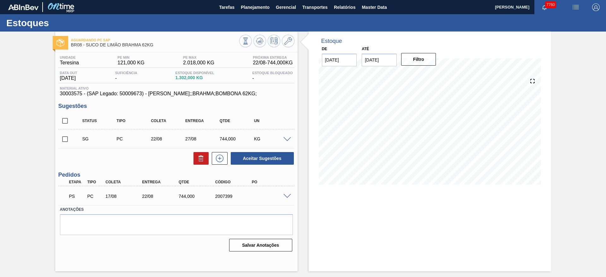
click at [287, 196] on span at bounding box center [288, 196] width 8 height 5
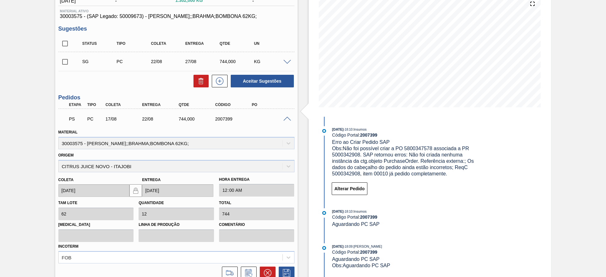
scroll to position [133, 0]
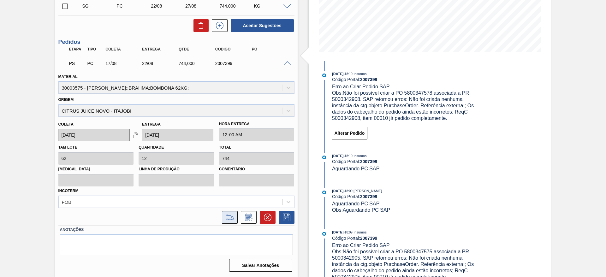
click at [230, 224] on button at bounding box center [230, 217] width 16 height 13
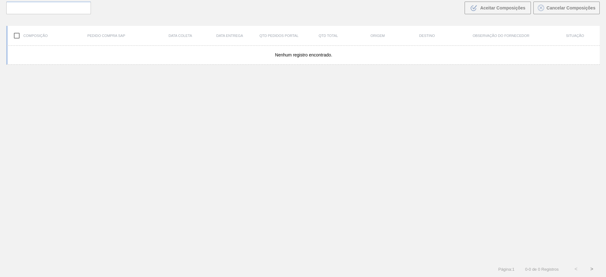
scroll to position [45, 0]
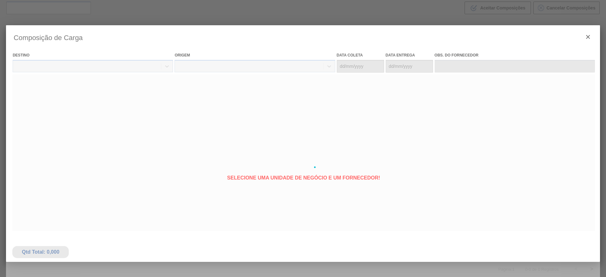
type coleta "[DATE]"
type entrega "[DATE]"
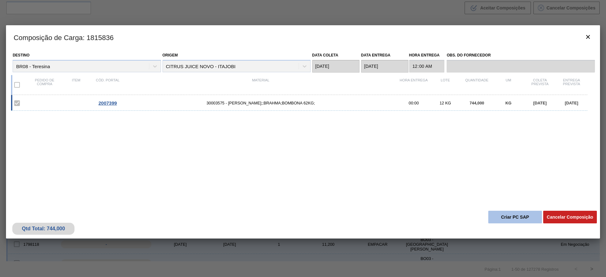
click at [494, 215] on button "Criar PC SAP" at bounding box center [515, 217] width 54 height 13
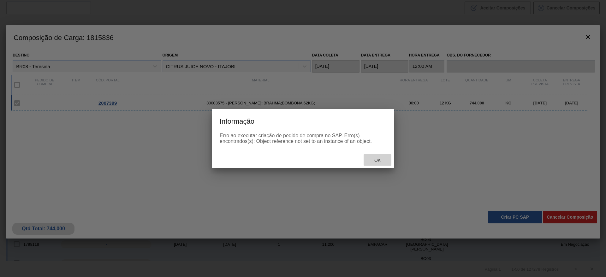
click at [388, 161] on div "Ok" at bounding box center [378, 160] width 28 height 12
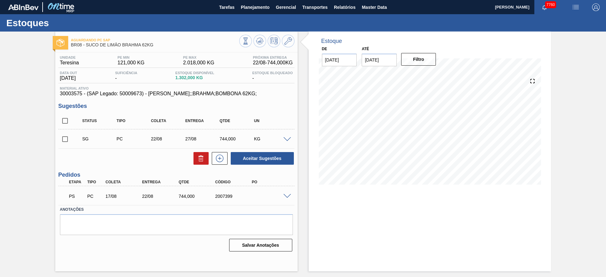
click at [285, 195] on span at bounding box center [288, 196] width 8 height 5
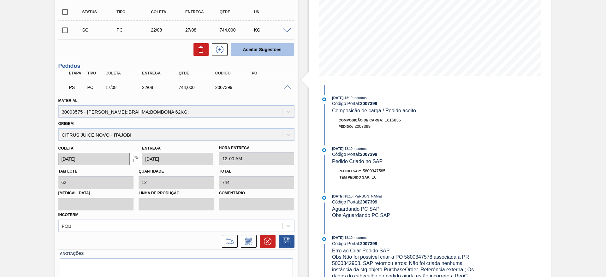
scroll to position [133, 0]
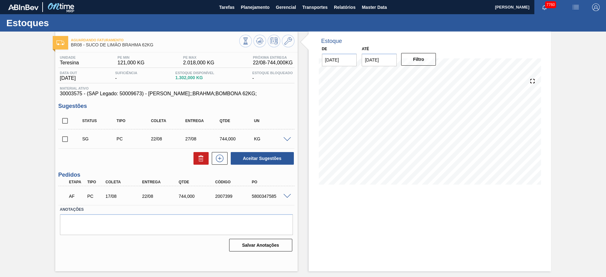
click at [288, 194] on span at bounding box center [288, 196] width 8 height 5
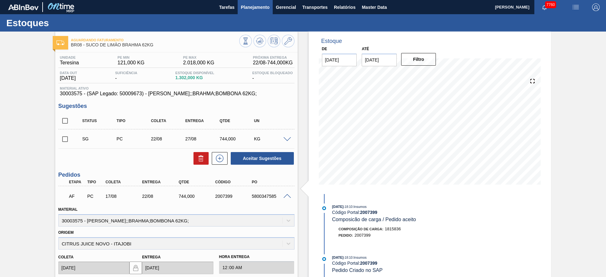
click at [261, 14] on button "Planejamento" at bounding box center [255, 7] width 35 height 14
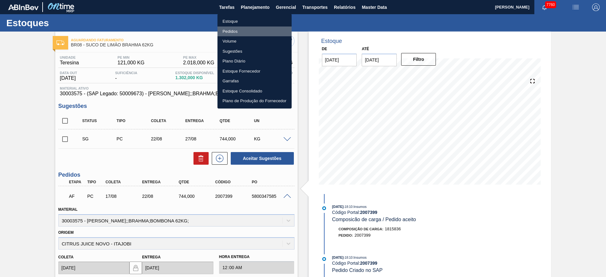
click at [248, 33] on li "Pedidos" at bounding box center [255, 32] width 74 height 10
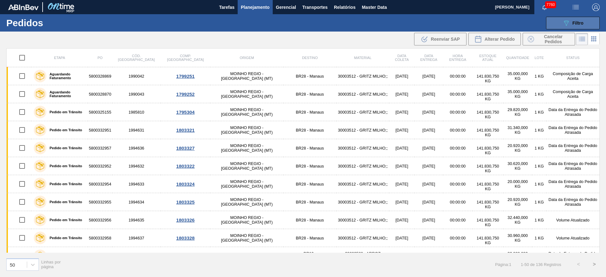
click at [563, 24] on icon "089F7B8B-B2A5-4AFE-B5C0-19BA573D28AC" at bounding box center [567, 23] width 8 height 8
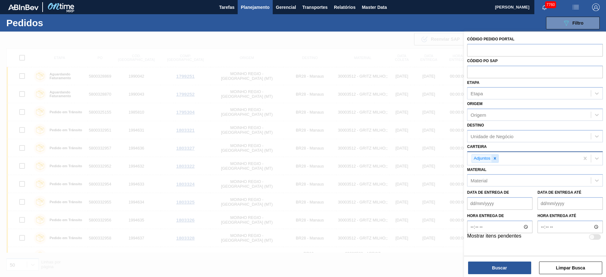
click at [494, 158] on icon at bounding box center [495, 158] width 4 height 4
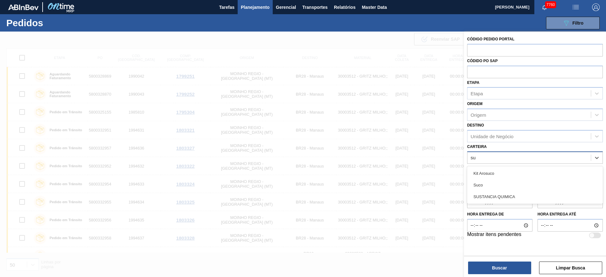
type input "suc"
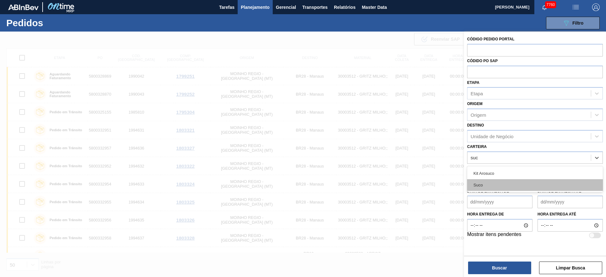
click at [494, 185] on div "Suco" at bounding box center [535, 185] width 136 height 12
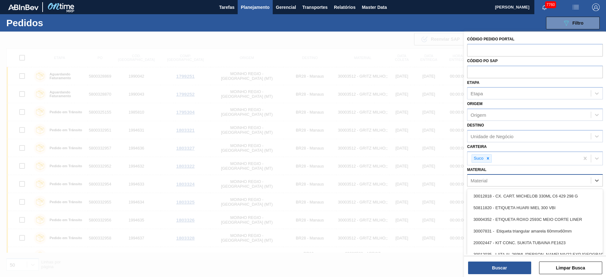
click at [502, 178] on div "Material" at bounding box center [529, 180] width 123 height 9
type input "b"
type input "62kg"
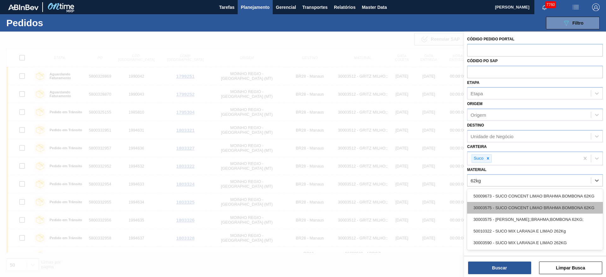
click at [507, 206] on div "30003575 - SUCO CONCENT LIMAO BRAHMA BOMBONA 62KG" at bounding box center [535, 208] width 136 height 12
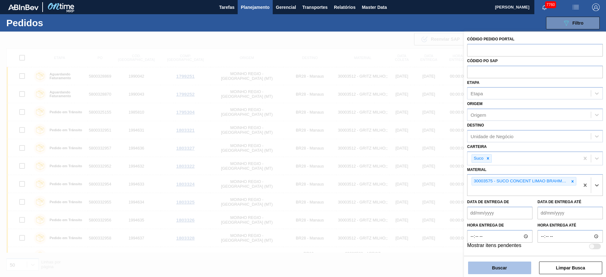
click at [511, 266] on button "Buscar" at bounding box center [499, 268] width 63 height 13
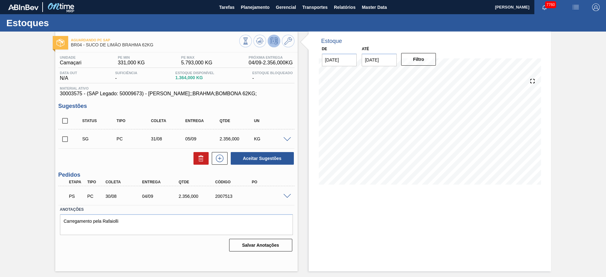
click at [286, 195] on span at bounding box center [288, 196] width 8 height 5
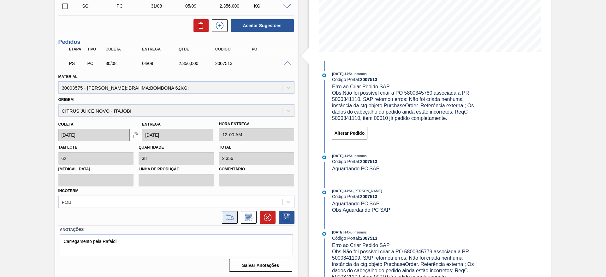
click at [228, 220] on icon at bounding box center [230, 218] width 10 height 8
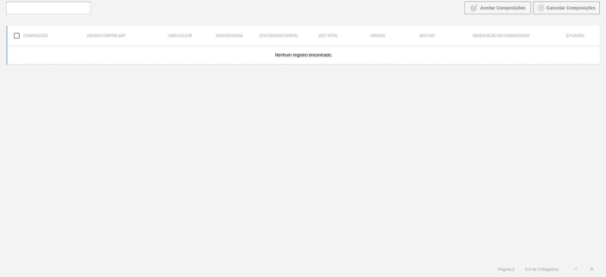
scroll to position [45, 0]
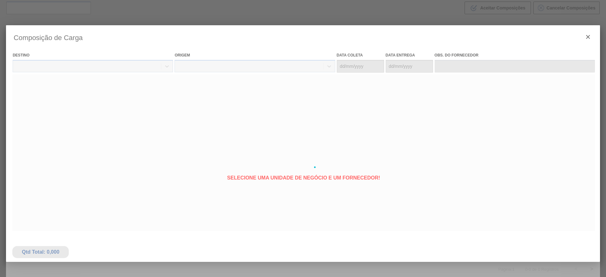
type coleta "30/08/2025"
type entrega "04/09/2025"
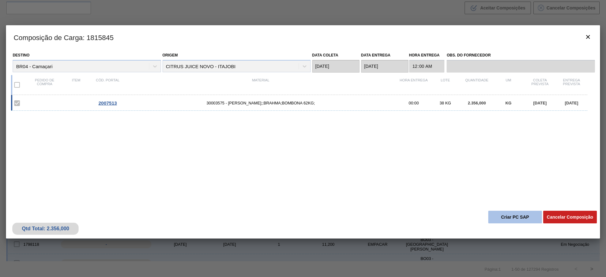
click at [510, 215] on button "Criar PC SAP" at bounding box center [515, 217] width 54 height 13
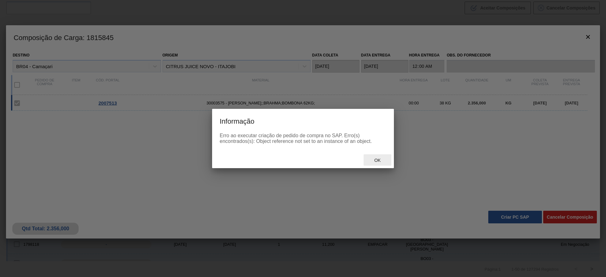
click at [378, 159] on span "Ok" at bounding box center [377, 160] width 16 height 5
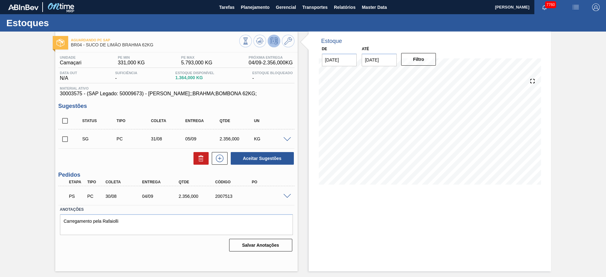
click at [290, 194] on span at bounding box center [288, 196] width 8 height 5
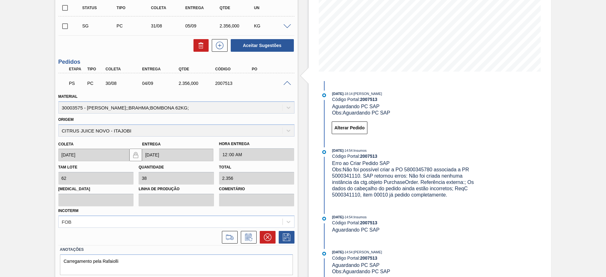
scroll to position [133, 0]
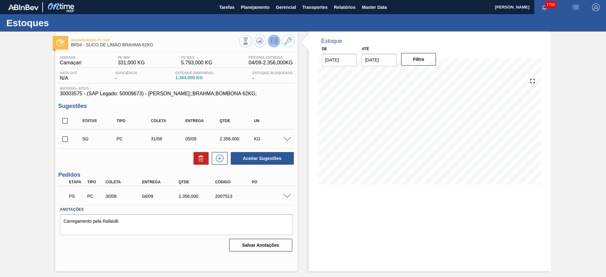
click at [285, 194] on span at bounding box center [288, 196] width 8 height 5
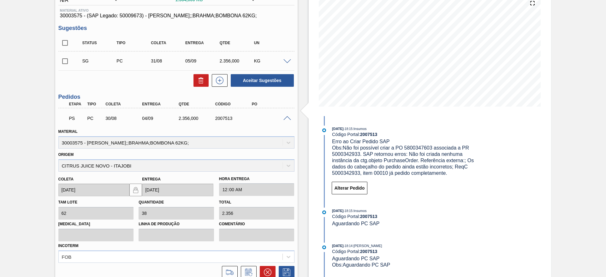
scroll to position [38, 0]
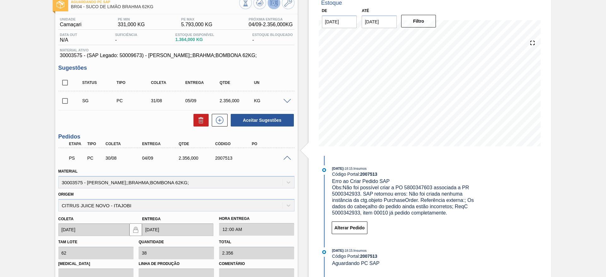
click at [75, 56] on span "30003575 - (SAP Legado: 50009673) - [PERSON_NAME];;BRAHMA;BOMBONA 62KG;" at bounding box center [176, 56] width 233 height 6
copy span "30003575"
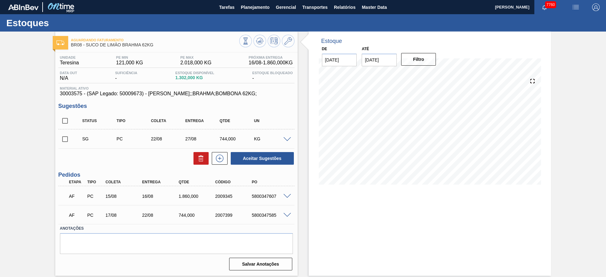
click at [269, 196] on div "5800347607" at bounding box center [270, 196] width 41 height 5
copy div "5800347607"
